Goal: Task Accomplishment & Management: Use online tool/utility

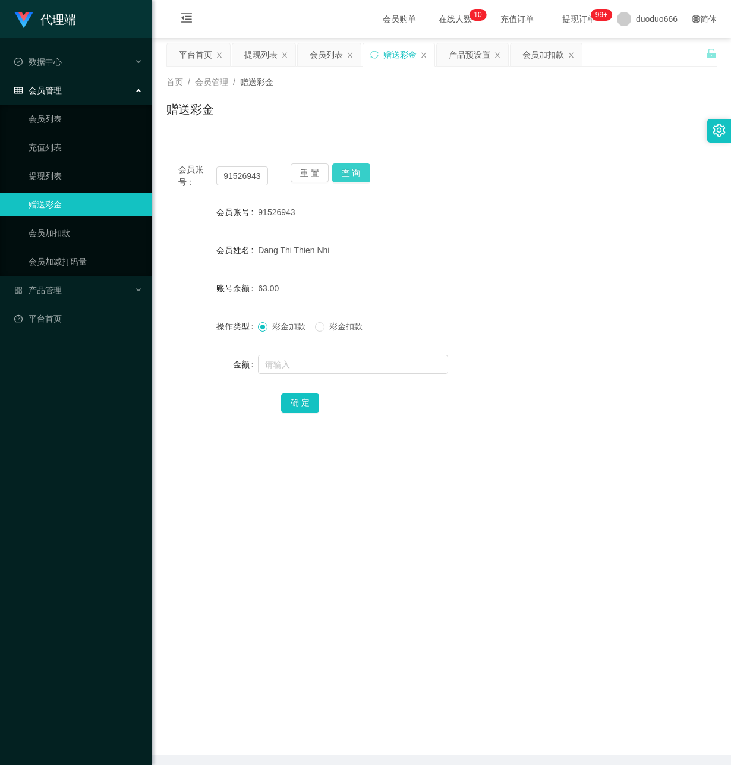
click at [357, 168] on button "查 询" at bounding box center [351, 172] width 38 height 19
click at [285, 370] on input "text" at bounding box center [353, 364] width 190 height 19
type input "8"
click at [301, 401] on button "确 定" at bounding box center [300, 402] width 38 height 19
click at [298, 364] on input "text" at bounding box center [353, 364] width 190 height 19
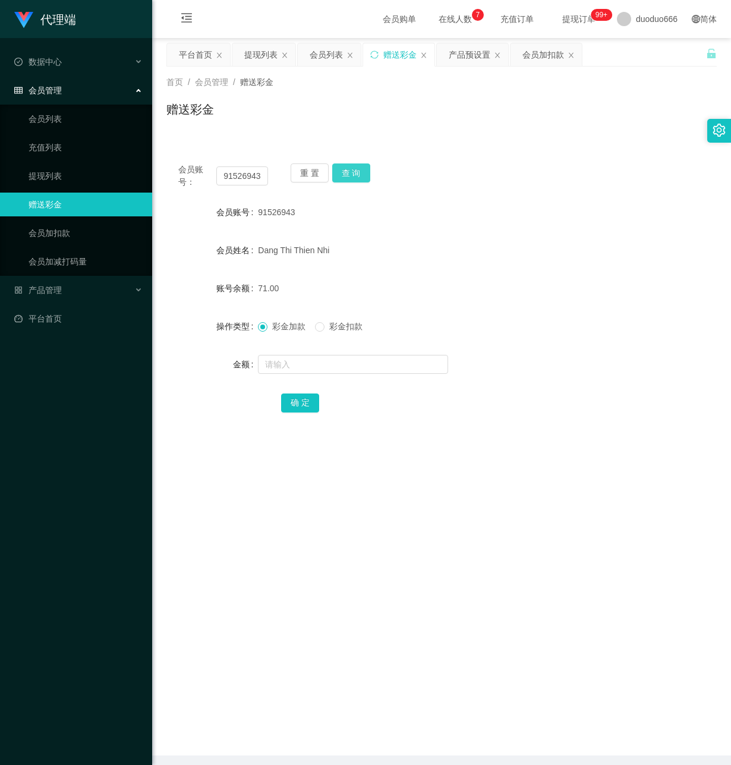
click at [362, 172] on button "查 询" at bounding box center [351, 172] width 38 height 19
click at [302, 362] on input "text" at bounding box center [353, 364] width 190 height 19
type input "8"
click at [304, 396] on button "确 定" at bounding box center [300, 402] width 38 height 19
click at [345, 170] on button "查 询" at bounding box center [351, 172] width 38 height 19
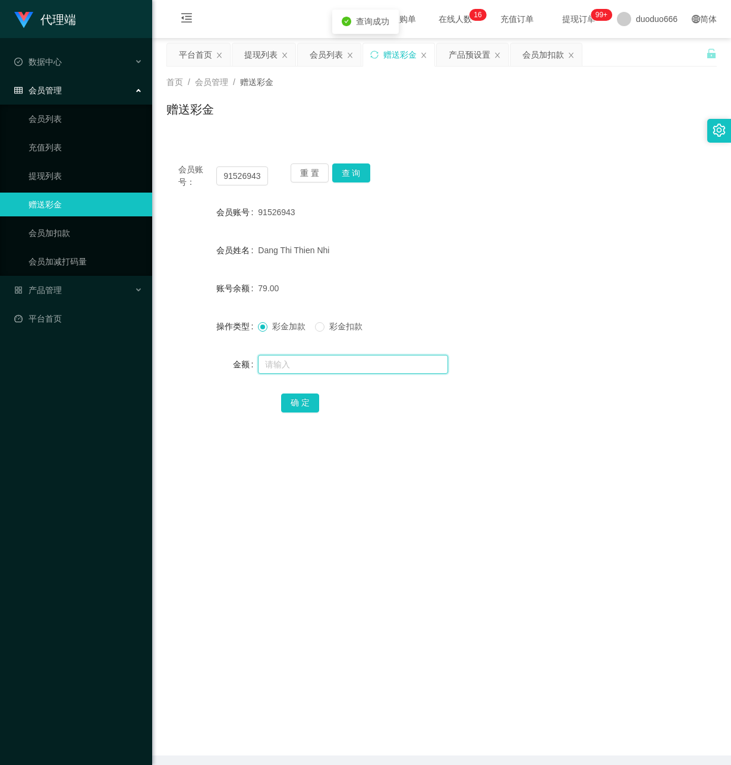
click at [296, 362] on input "text" at bounding box center [353, 364] width 190 height 19
type input "8"
click at [298, 398] on button "确 定" at bounding box center [300, 402] width 38 height 19
drag, startPoint x: 221, startPoint y: 178, endPoint x: 349, endPoint y: 194, distance: 129.3
click at [345, 193] on div "会员账号： 91526943 重 置 查 询 会员账号 91526943 会员姓名 [PERSON_NAME] Thien Nhi 账号余额 87.00 操作…" at bounding box center [441, 296] width 550 height 289
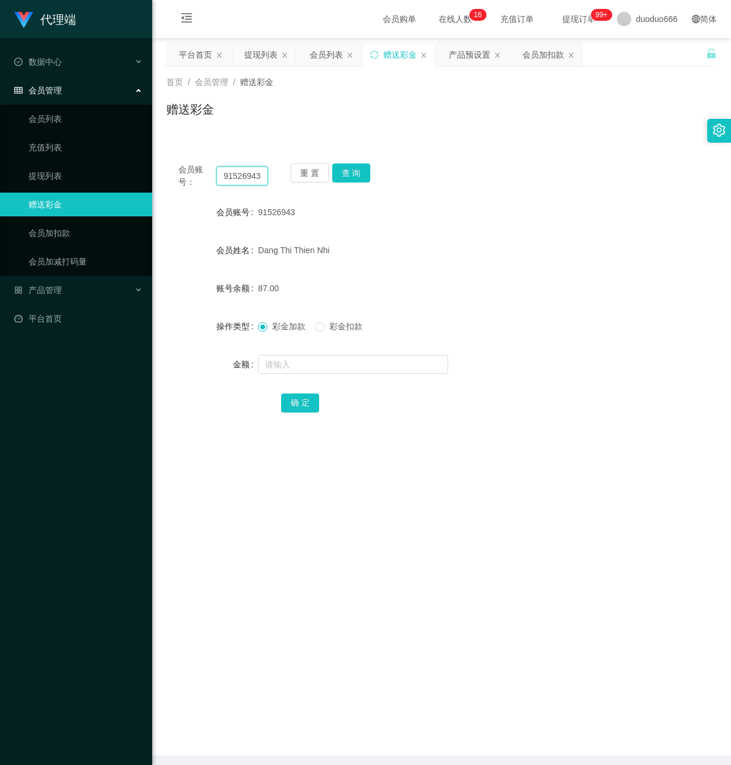
paste input "88198402"
click at [348, 171] on button "查 询" at bounding box center [351, 172] width 38 height 19
click at [304, 558] on main "关闭左侧 关闭右侧 关闭其它 刷新页面 平台首页 提现列表 会员列表 赠送彩金 产品预设置 会员加扣款 首页 / 会员管理 / 赠送彩金 / 赠送彩金 会员账…" at bounding box center [441, 396] width 579 height 717
drag, startPoint x: 220, startPoint y: 175, endPoint x: 295, endPoint y: 182, distance: 75.1
click at [295, 182] on div "会员账号： 88198402 重 置 查 询" at bounding box center [441, 175] width 550 height 25
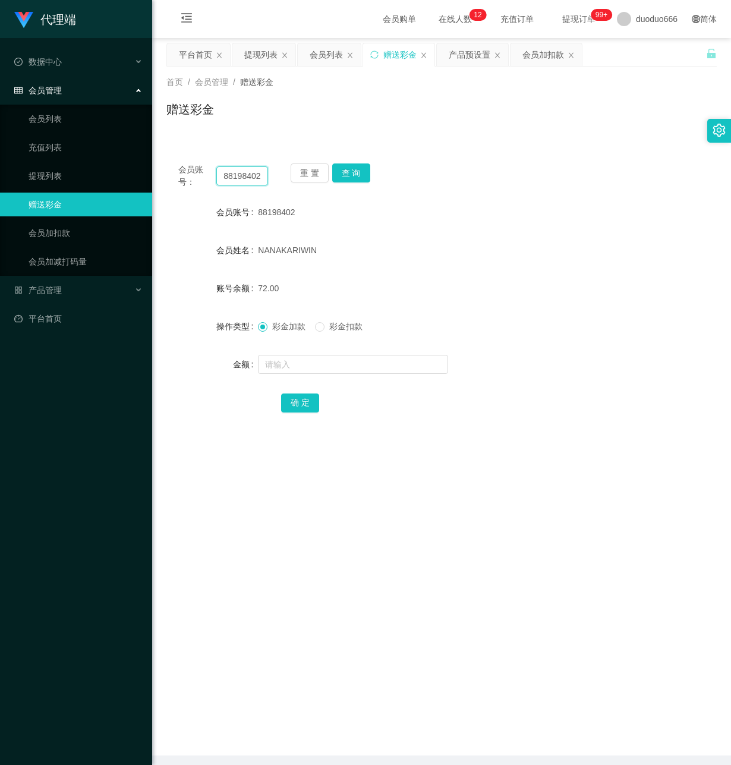
paste input "91526943"
type input "91526943"
click at [350, 173] on button "查 询" at bounding box center [351, 172] width 38 height 19
drag, startPoint x: 212, startPoint y: 509, endPoint x: 444, endPoint y: 248, distance: 349.3
click at [229, 504] on main "关闭左侧 关闭右侧 关闭其它 刷新页面 平台首页 提现列表 会员列表 赠送彩金 产品预设置 会员加扣款 首页 / 会员管理 / 赠送彩金 / 赠送彩金 会员账…" at bounding box center [441, 396] width 579 height 717
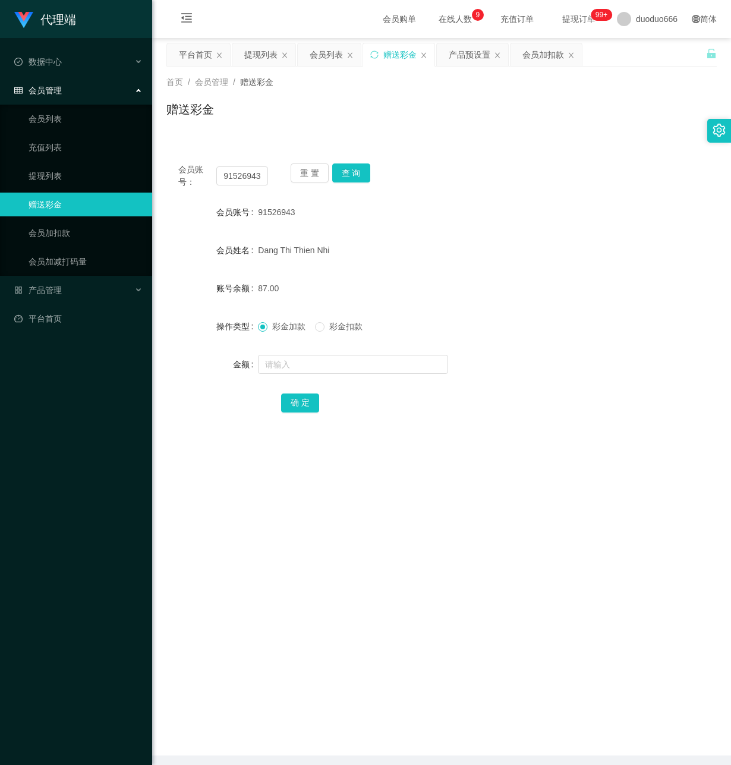
click at [177, 467] on main "关闭左侧 关闭右侧 关闭其它 刷新页面 平台首页 提现列表 会员列表 赠送彩金 产品预设置 会员加扣款 首页 / 会员管理 / 赠送彩金 / 赠送彩金 会员账…" at bounding box center [441, 396] width 579 height 717
click at [287, 369] on input "text" at bounding box center [353, 364] width 190 height 19
type input "8"
click at [302, 399] on button "确 定" at bounding box center [300, 402] width 38 height 19
drag, startPoint x: 289, startPoint y: 361, endPoint x: 298, endPoint y: 361, distance: 8.9
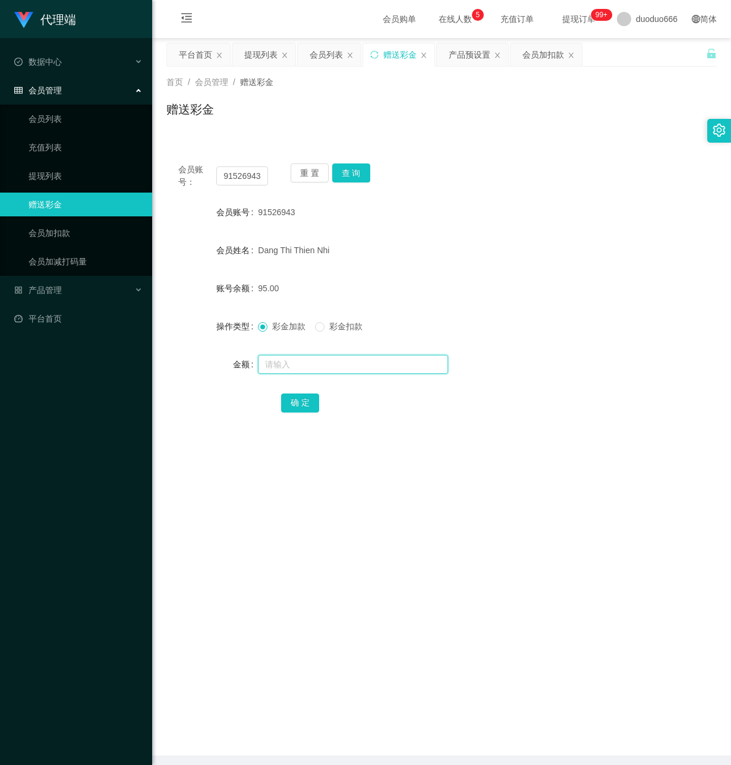
click at [289, 361] on input "text" at bounding box center [353, 364] width 190 height 19
type input "8"
click at [294, 398] on button "确 定" at bounding box center [300, 402] width 38 height 19
